Goal: Use online tool/utility: Utilize a website feature to perform a specific function

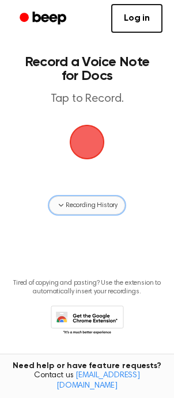
click at [74, 208] on span "Recording History" at bounding box center [92, 205] width 52 height 10
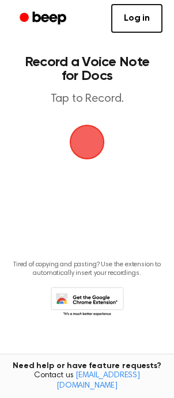
click at [89, 137] on span "button" at bounding box center [86, 141] width 41 height 41
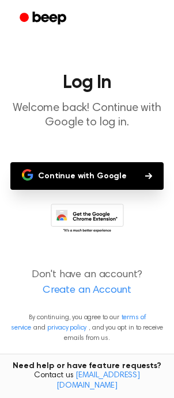
click at [104, 169] on button "Continue with Google" at bounding box center [86, 176] width 153 height 28
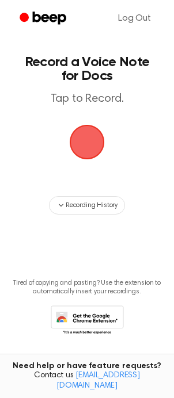
click at [79, 154] on span "button" at bounding box center [86, 142] width 44 height 44
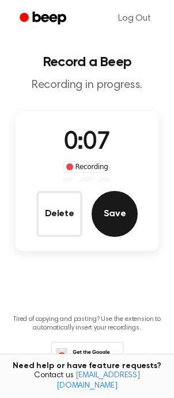
click at [107, 229] on button "Save" at bounding box center [114, 214] width 46 height 46
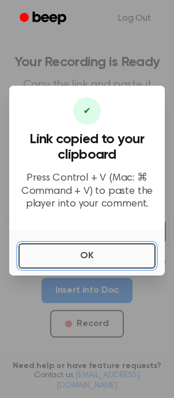
click at [110, 254] on button "OK" at bounding box center [86, 255] width 137 height 25
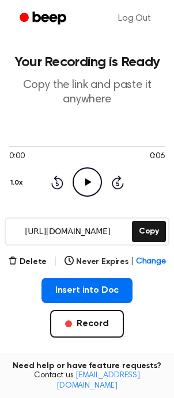
click at [85, 189] on icon "Play Audio" at bounding box center [86, 181] width 29 height 29
click at [85, 187] on icon "Pause Audio" at bounding box center [86, 181] width 29 height 29
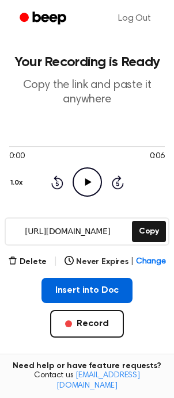
click at [85, 297] on button "Insert into Doc" at bounding box center [86, 290] width 91 height 25
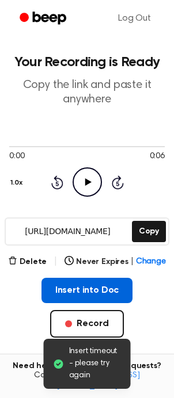
click at [75, 298] on button "Insert into Doc" at bounding box center [86, 290] width 91 height 25
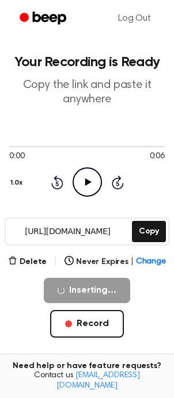
click at [84, 182] on icon "Play Audio" at bounding box center [86, 181] width 29 height 29
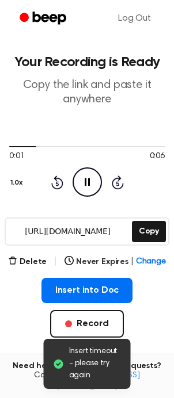
click at [84, 182] on icon "Pause Audio" at bounding box center [86, 181] width 29 height 29
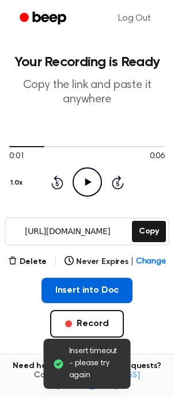
click at [98, 299] on button "Insert into Doc" at bounding box center [86, 290] width 91 height 25
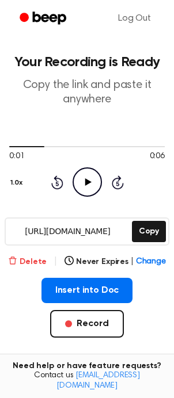
click at [39, 256] on button "Delete" at bounding box center [27, 262] width 39 height 12
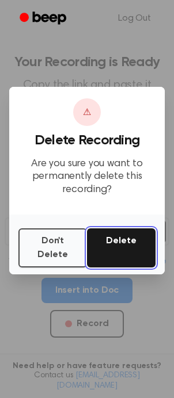
click at [113, 256] on button "Delete" at bounding box center [121, 247] width 68 height 39
